Goal: Task Accomplishment & Management: Manage account settings

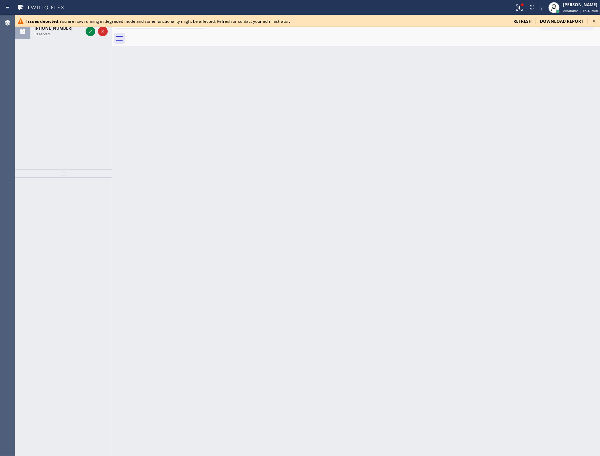
click at [244, 129] on div "Back to Dashboard Change Sender ID Customers Technicians Select a contact Outbo…" at bounding box center [356, 235] width 488 height 441
click at [524, 21] on span "refresh" at bounding box center [522, 21] width 18 height 6
click at [520, 20] on span "refresh" at bounding box center [522, 21] width 18 height 6
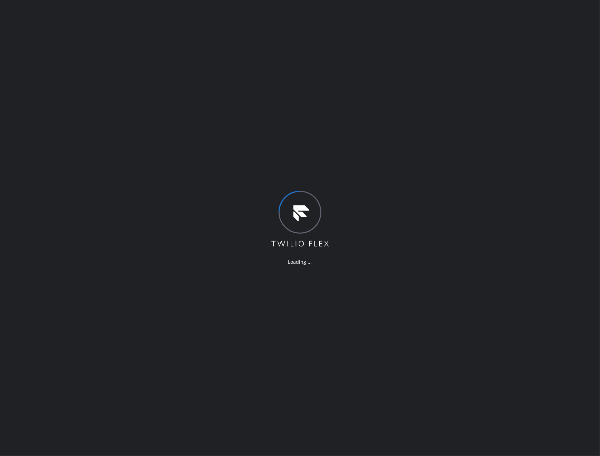
click at [447, 238] on div "Loading ..." at bounding box center [300, 228] width 600 height 456
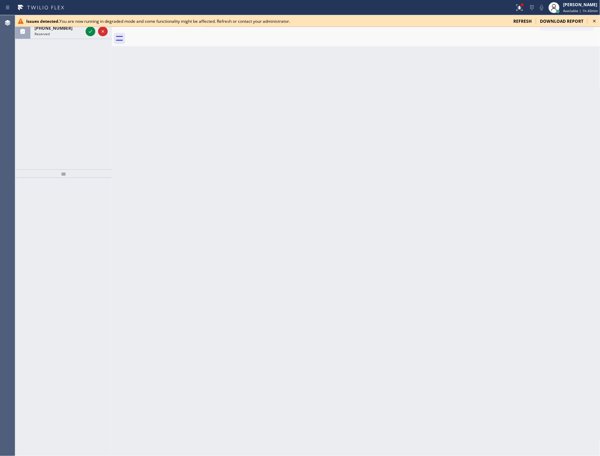
drag, startPoint x: 477, startPoint y: 182, endPoint x: 467, endPoint y: 173, distance: 13.7
click at [478, 182] on div "Back to Dashboard Change Sender ID Customers Technicians Select a contact Outbo…" at bounding box center [356, 235] width 488 height 441
click at [593, 21] on icon at bounding box center [594, 21] width 8 height 8
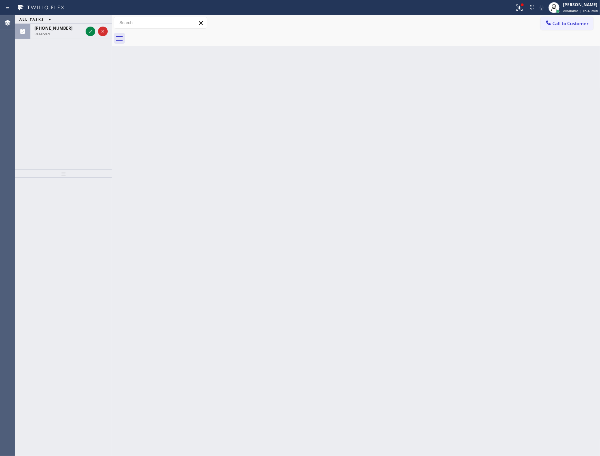
click at [503, 225] on div "Back to Dashboard Change Sender ID Customers Technicians Select a contact Outbo…" at bounding box center [356, 235] width 488 height 441
click at [578, 6] on div "[PERSON_NAME]" at bounding box center [580, 5] width 35 height 6
click at [549, 42] on button "Unavailable" at bounding box center [565, 45] width 69 height 9
click at [400, 174] on div "Back to Dashboard Change Sender ID Customers Technicians Select a contact Outbo…" at bounding box center [356, 235] width 488 height 441
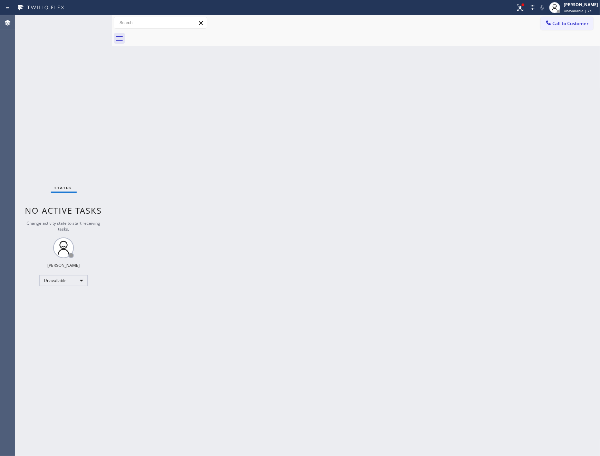
click at [390, 309] on div "Back to Dashboard Change Sender ID Customers Technicians Select a contact Outbo…" at bounding box center [356, 235] width 488 height 441
click at [393, 283] on div "Back to Dashboard Change Sender ID Customers Technicians Select a contact Outbo…" at bounding box center [356, 235] width 488 height 441
